Goal: Find specific page/section: Find specific page/section

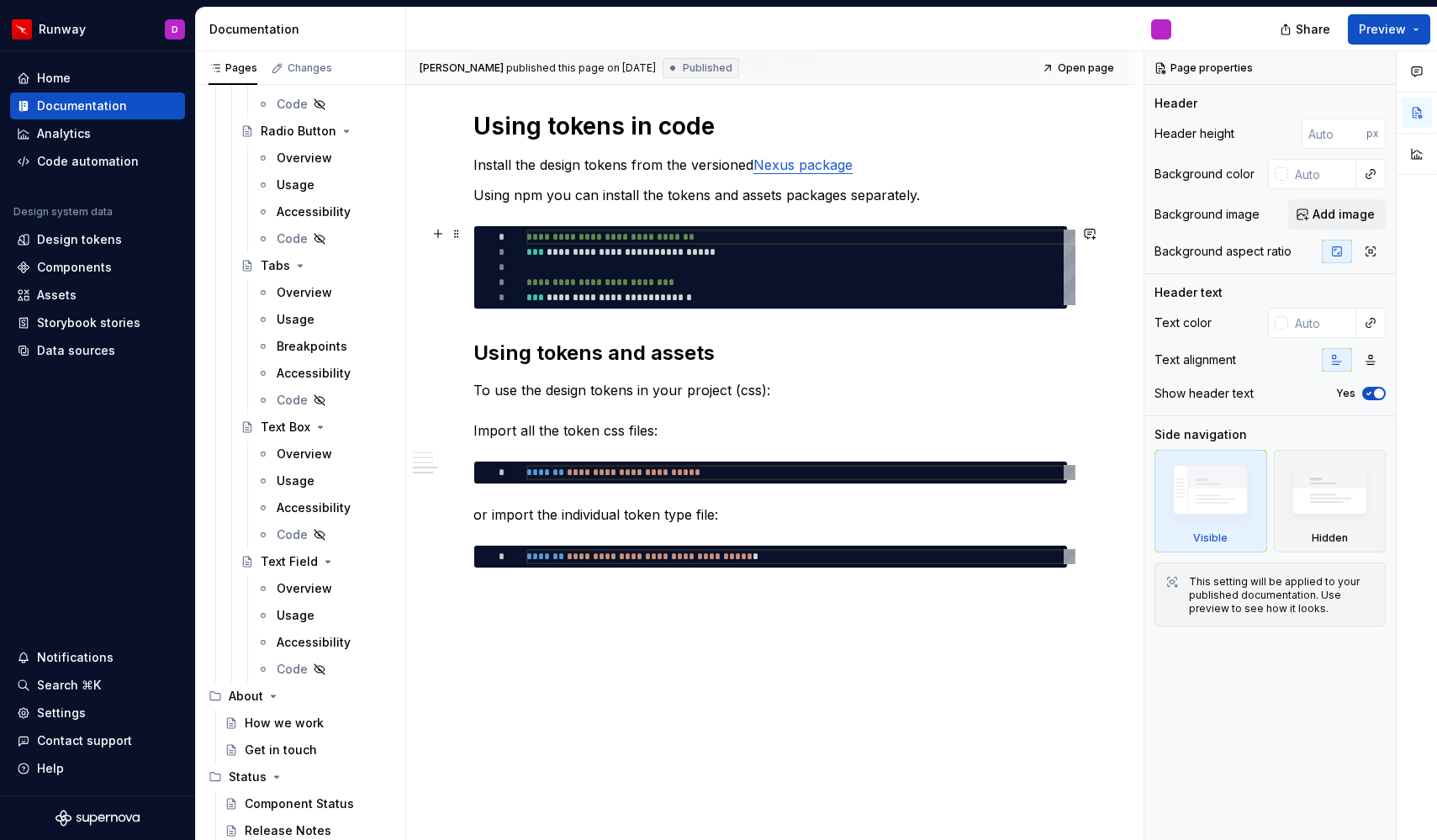
scroll to position [735, 0]
click at [1419, 33] on button "Preview" at bounding box center [1388, 29] width 82 height 31
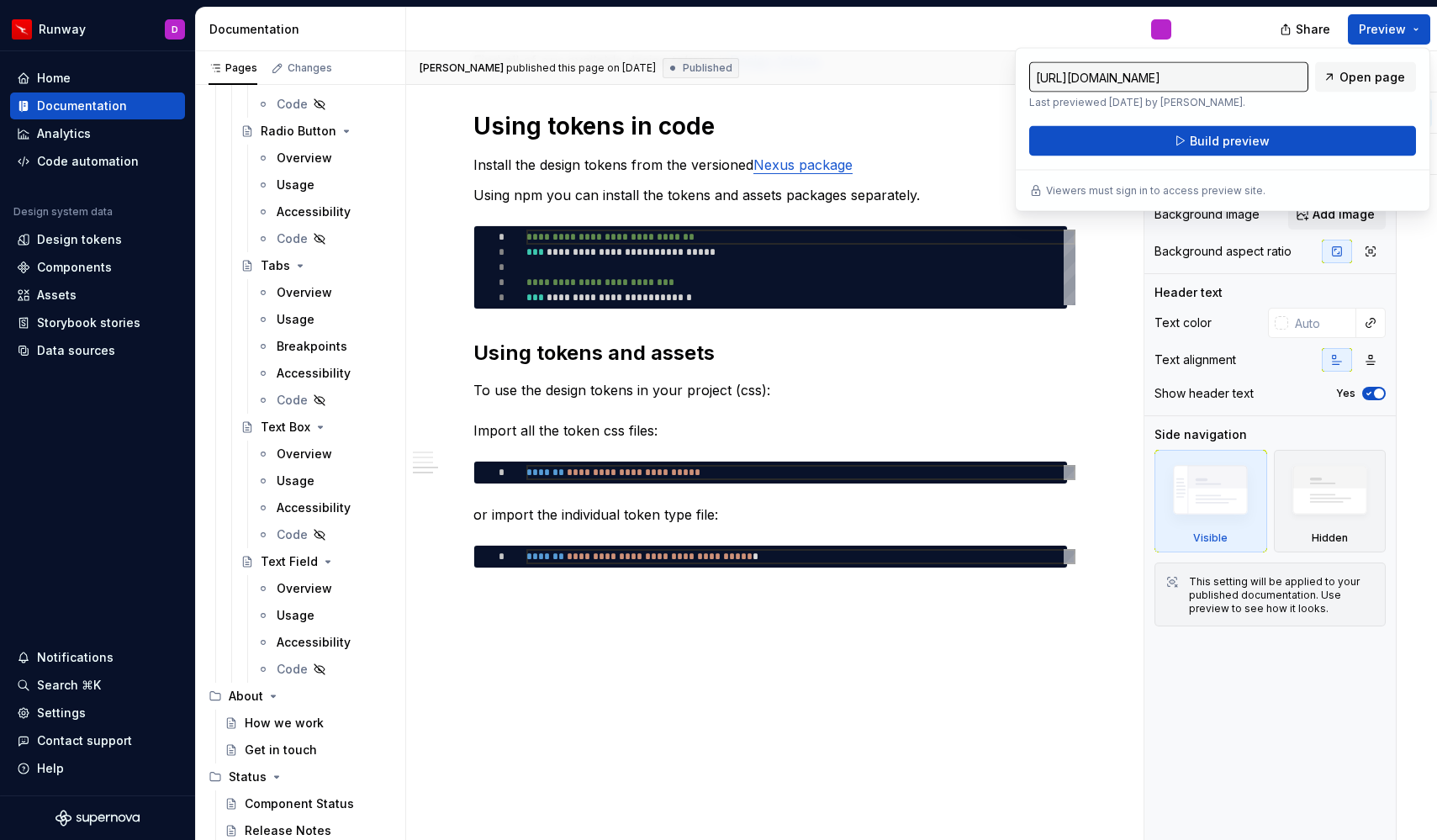
type textarea "*"
click at [975, 70] on div "[PERSON_NAME] published this page on [DATE] Published Open page" at bounding box center [771, 68] width 729 height 34
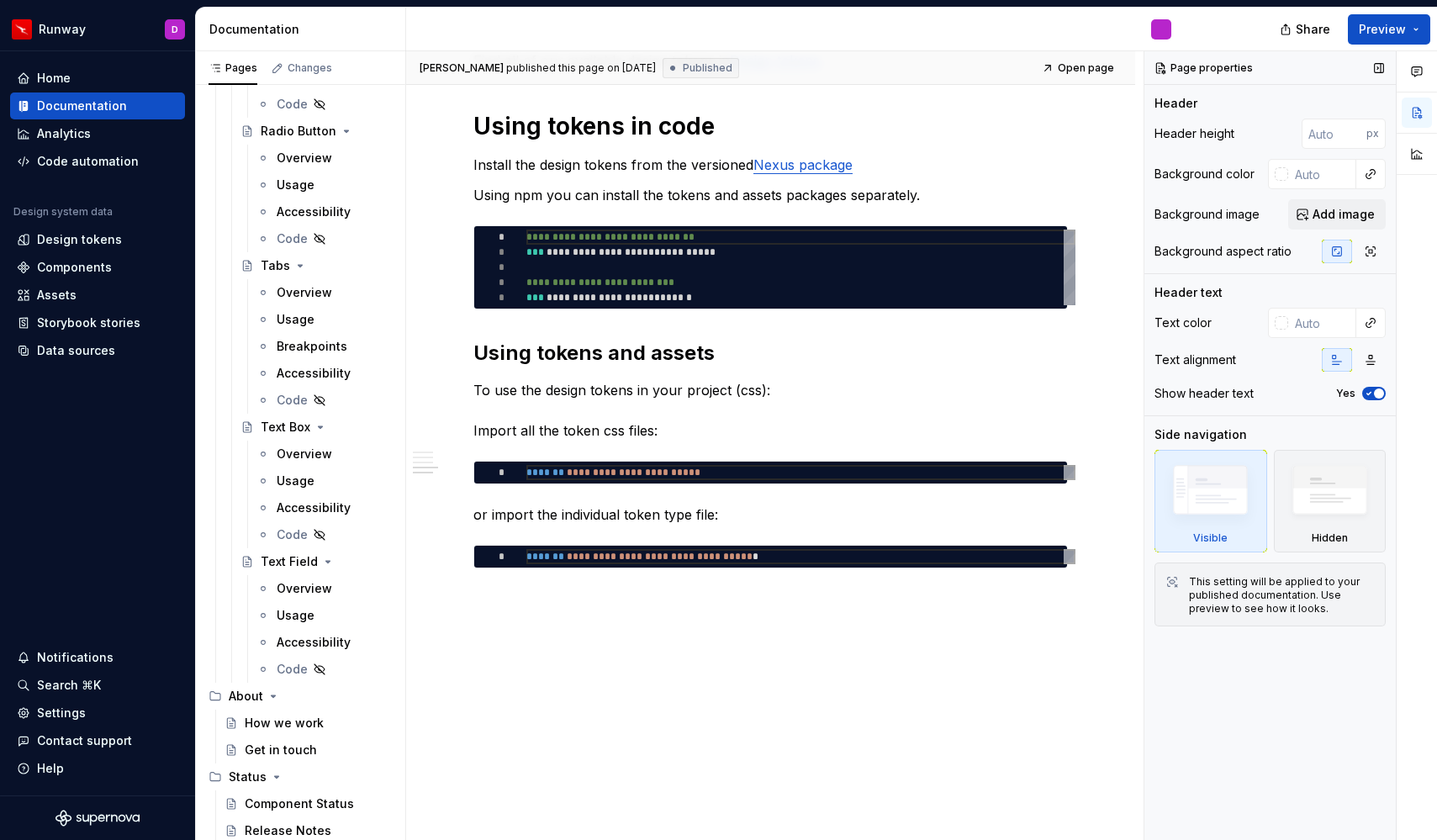
click at [1255, 749] on div "Page properties Header Header height px Background color Background image Add i…" at bounding box center [1270, 446] width 252 height 789
click at [92, 115] on div "Documentation" at bounding box center [97, 105] width 175 height 27
click at [80, 91] on div "Home" at bounding box center [97, 77] width 175 height 27
click at [79, 83] on div "Home" at bounding box center [97, 77] width 162 height 17
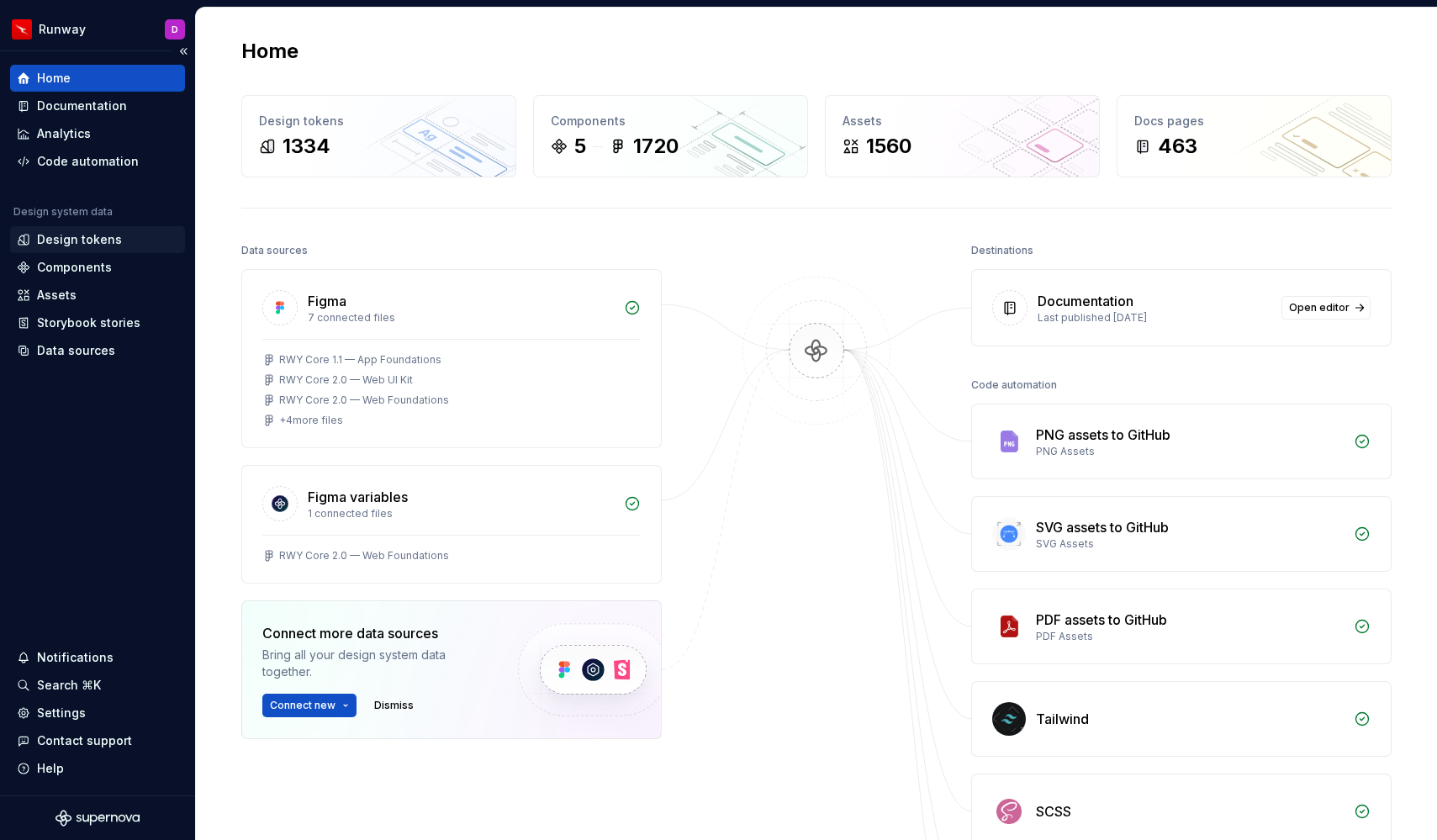
click at [103, 240] on div "Design tokens" at bounding box center [79, 239] width 85 height 17
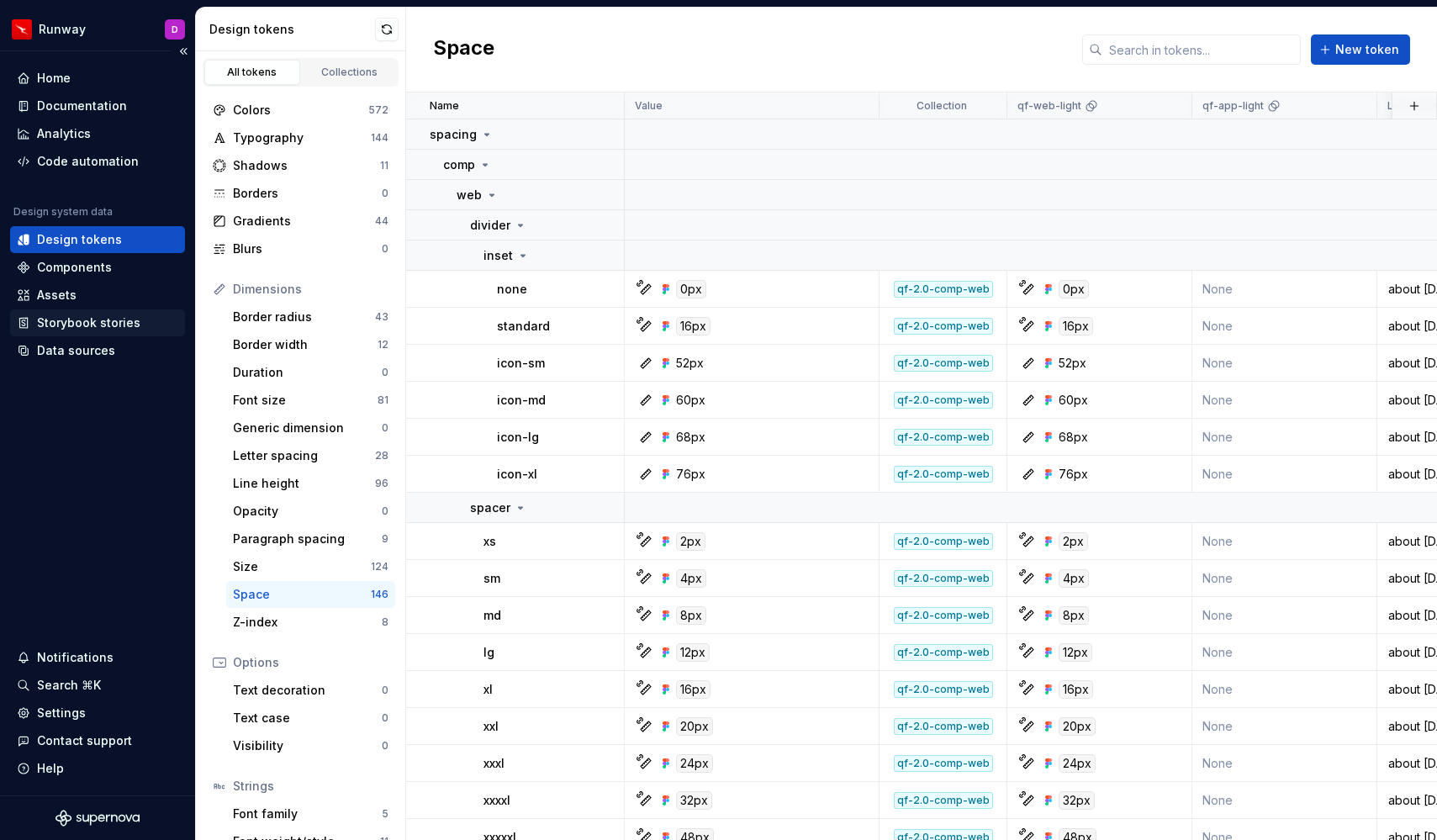
click at [125, 323] on div "Storybook stories" at bounding box center [88, 322] width 103 height 17
